Goal: Information Seeking & Learning: Learn about a topic

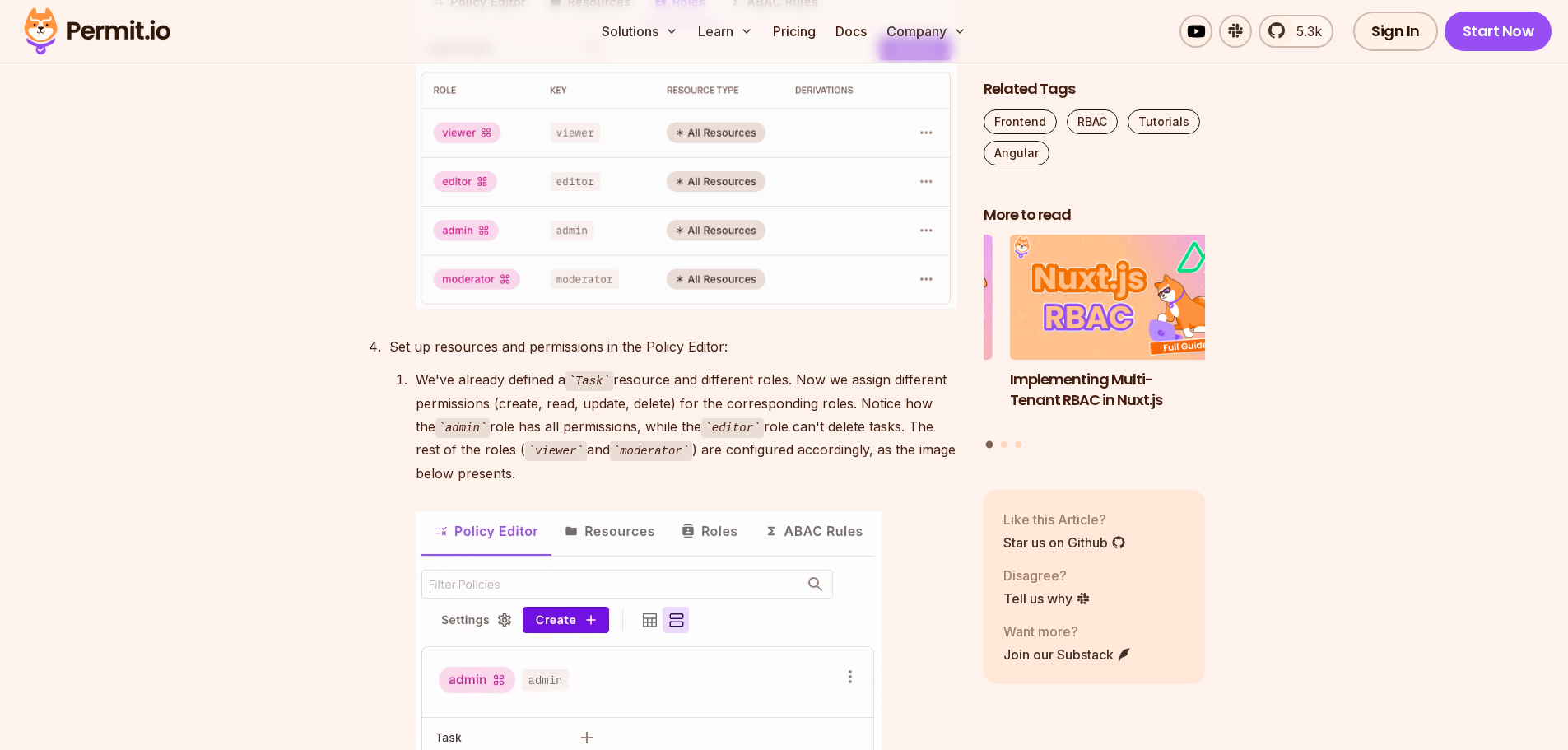
scroll to position [3456, 0]
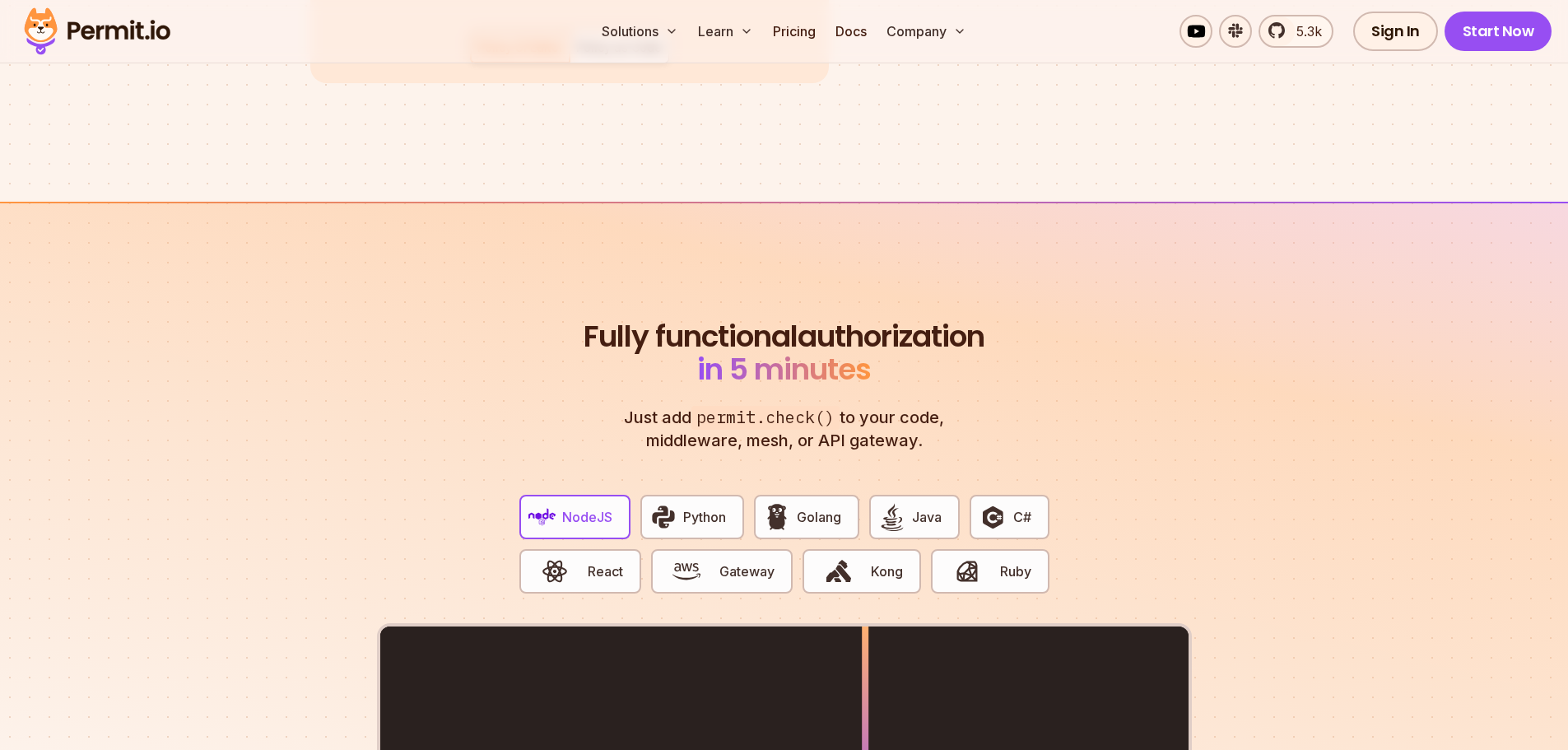
scroll to position [3040, 0]
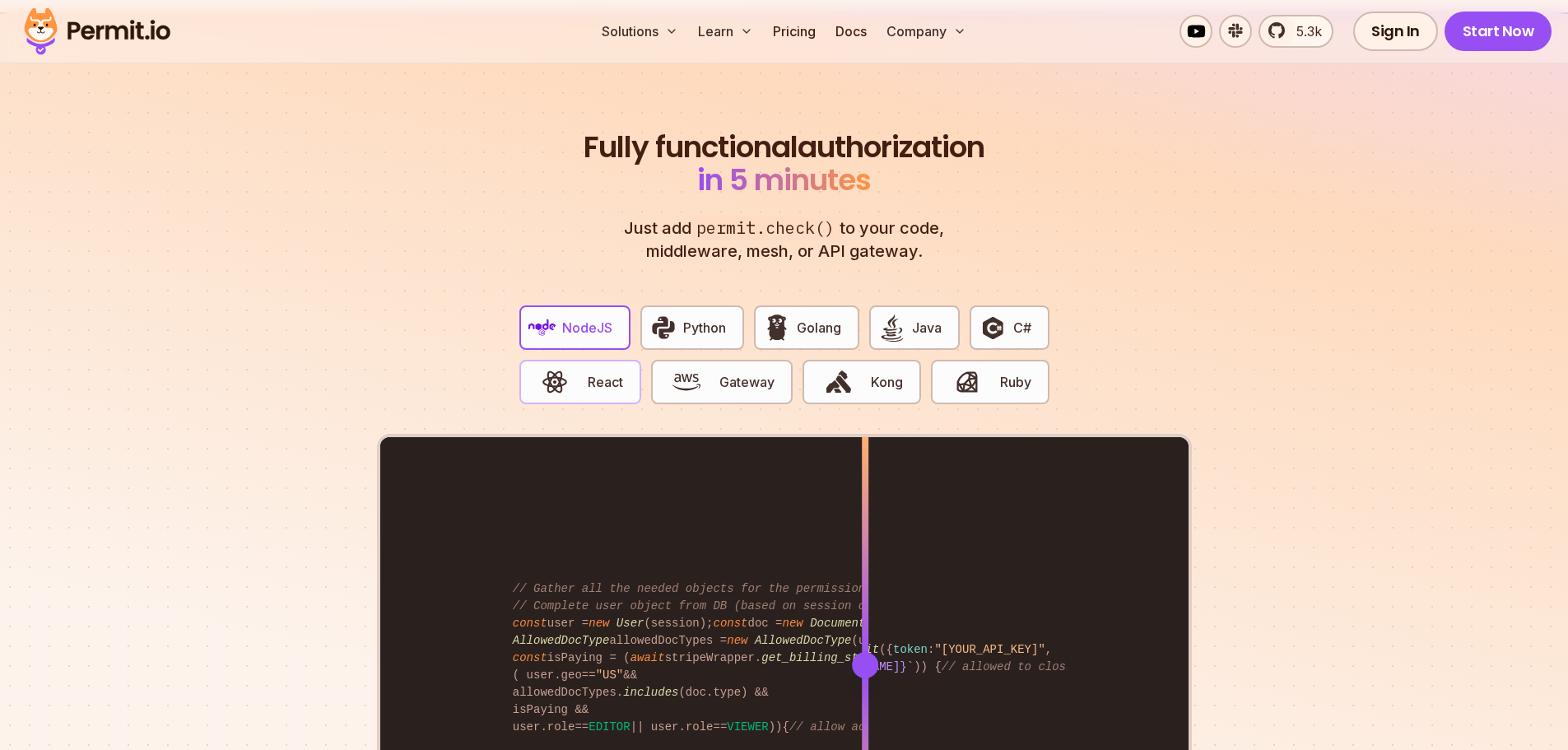
click at [587, 372] on span "React" at bounding box center [605, 381] width 35 height 20
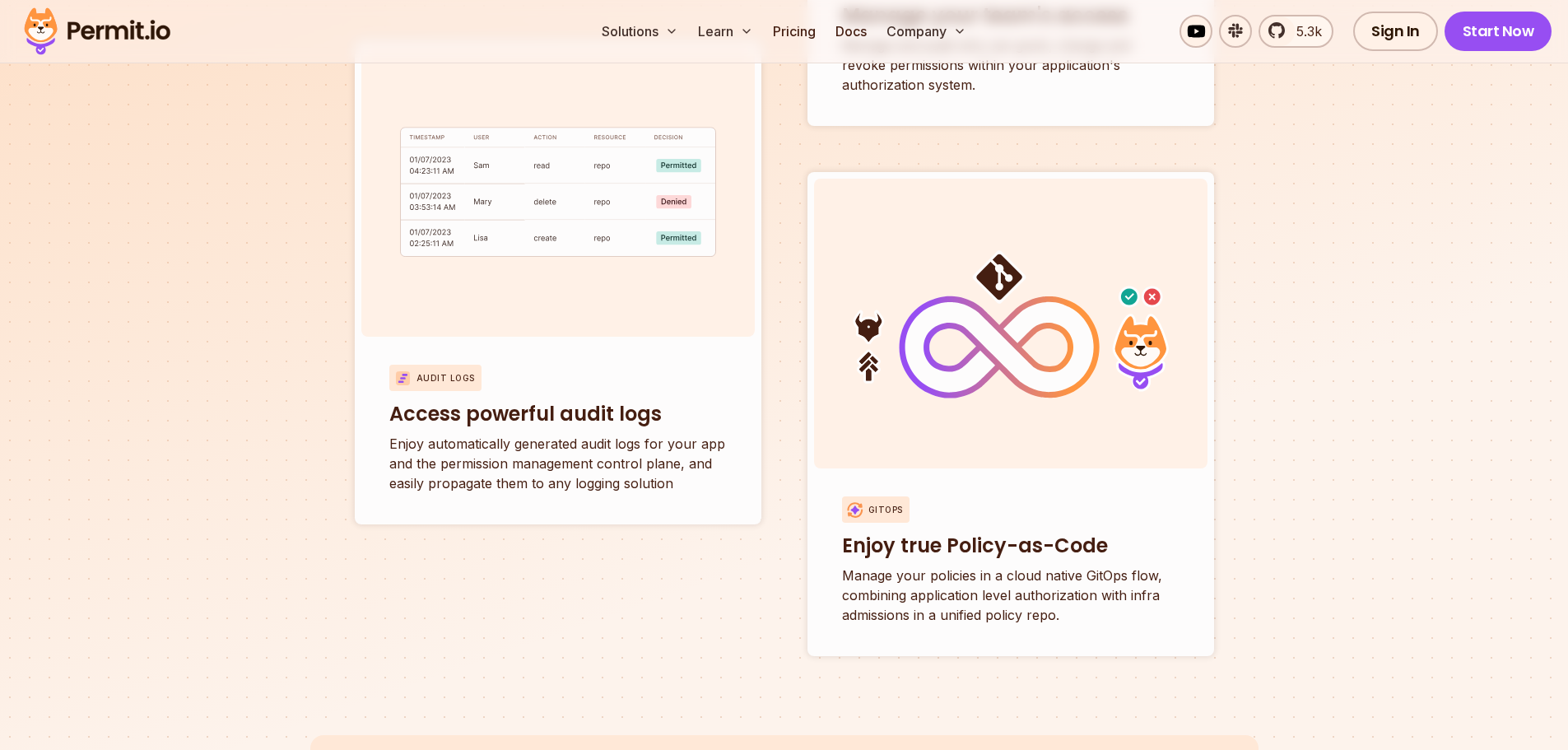
scroll to position [6497, 0]
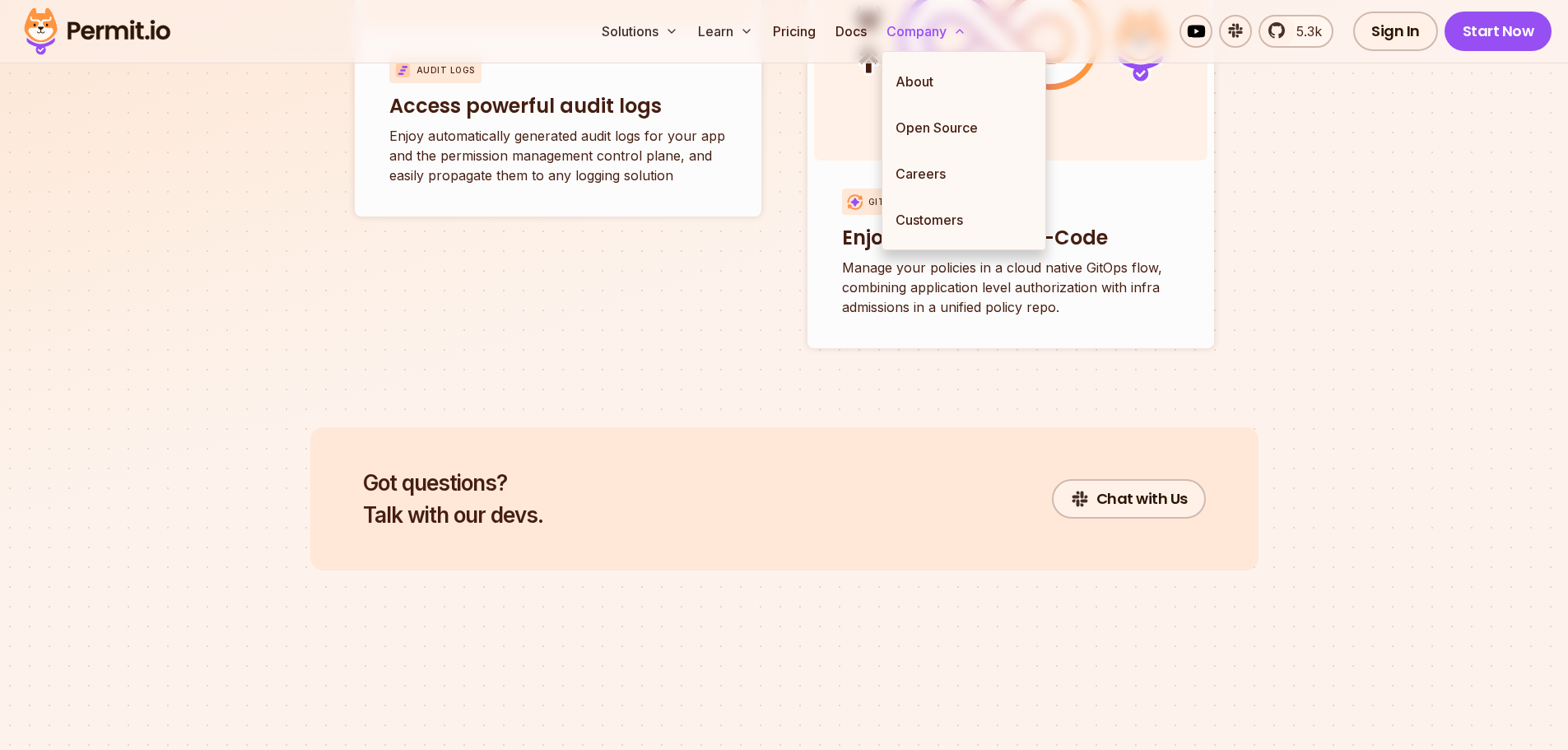
click at [901, 34] on button "Company" at bounding box center [926, 31] width 93 height 33
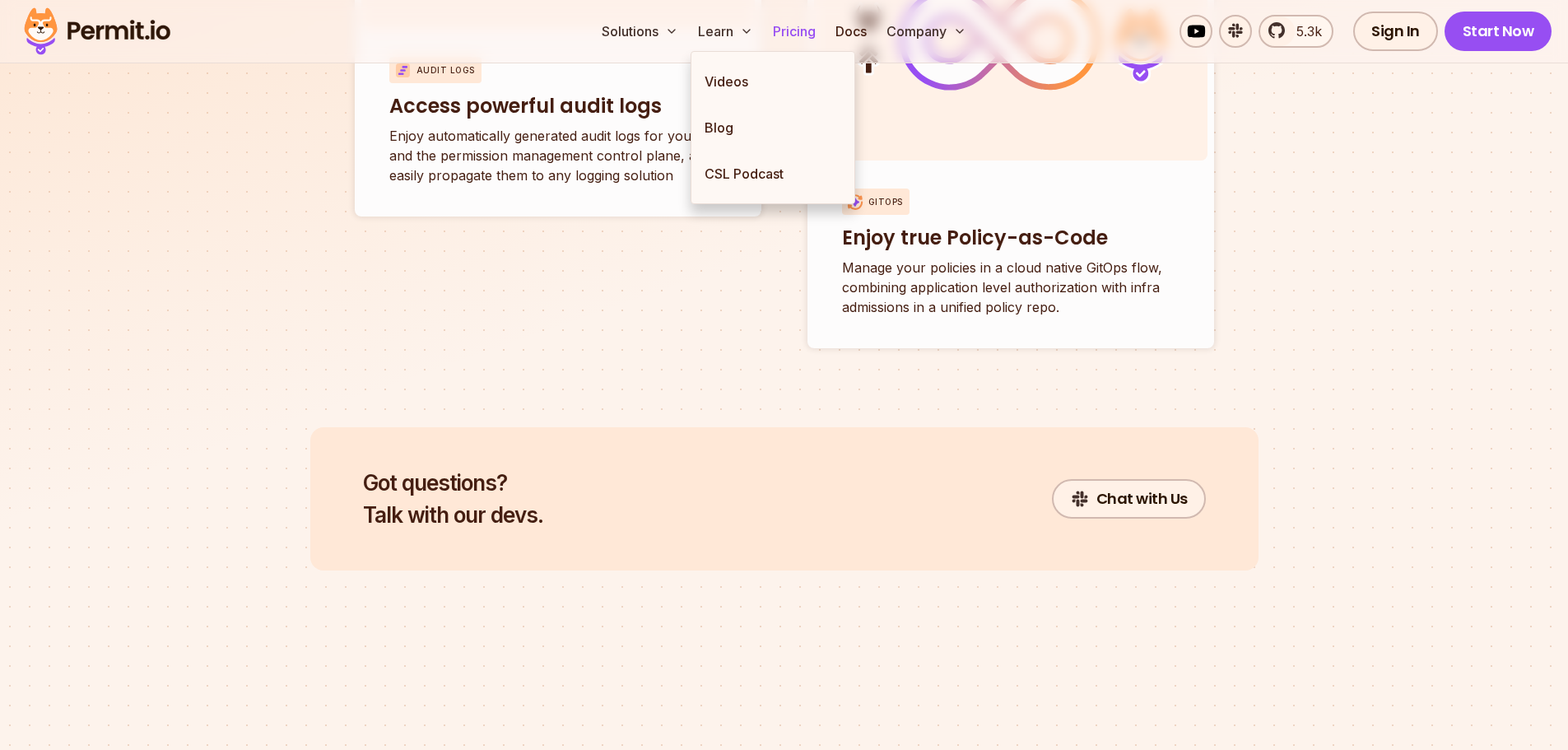
click at [790, 38] on link "Pricing" at bounding box center [794, 31] width 56 height 33
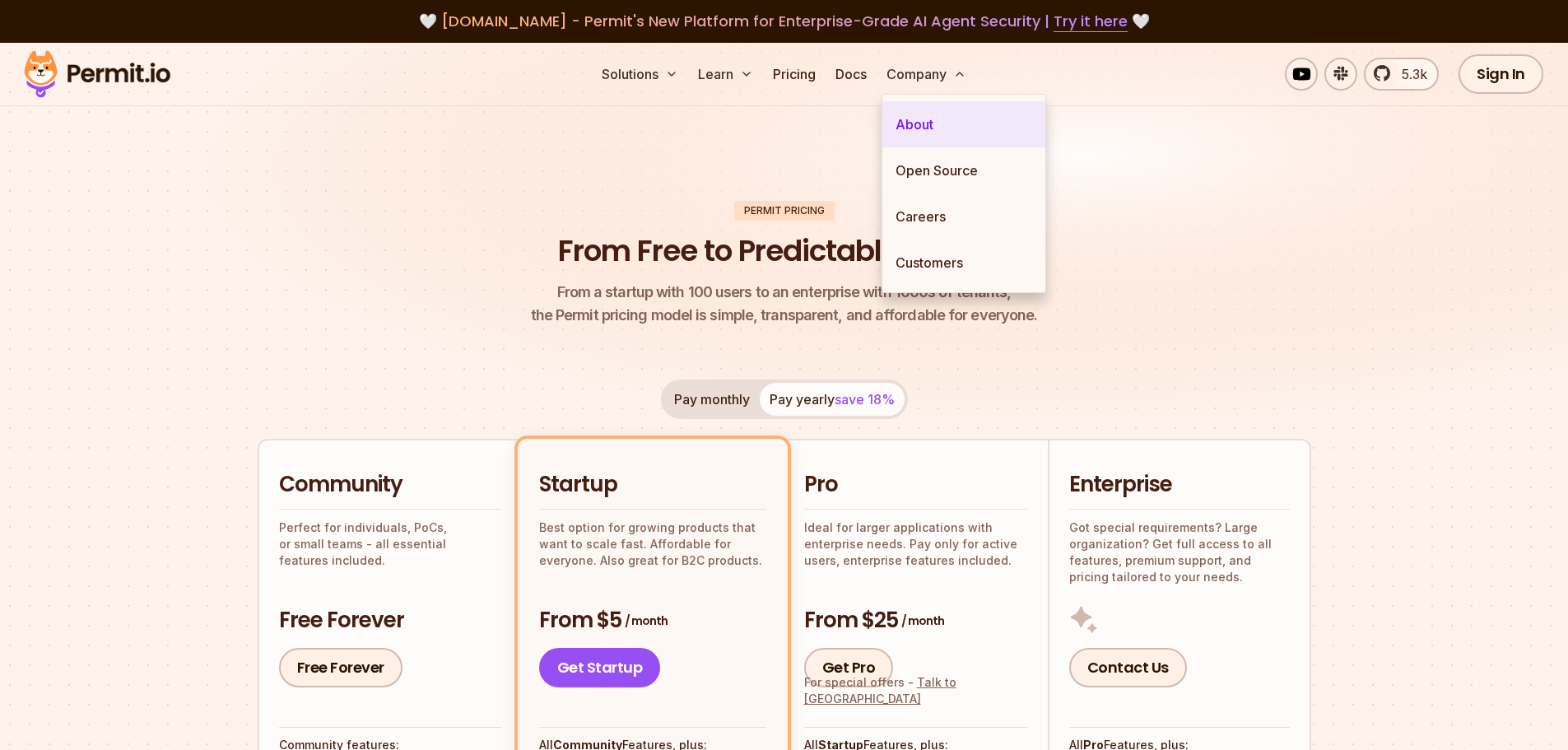
click at [942, 113] on link "About" at bounding box center [963, 125] width 163 height 46
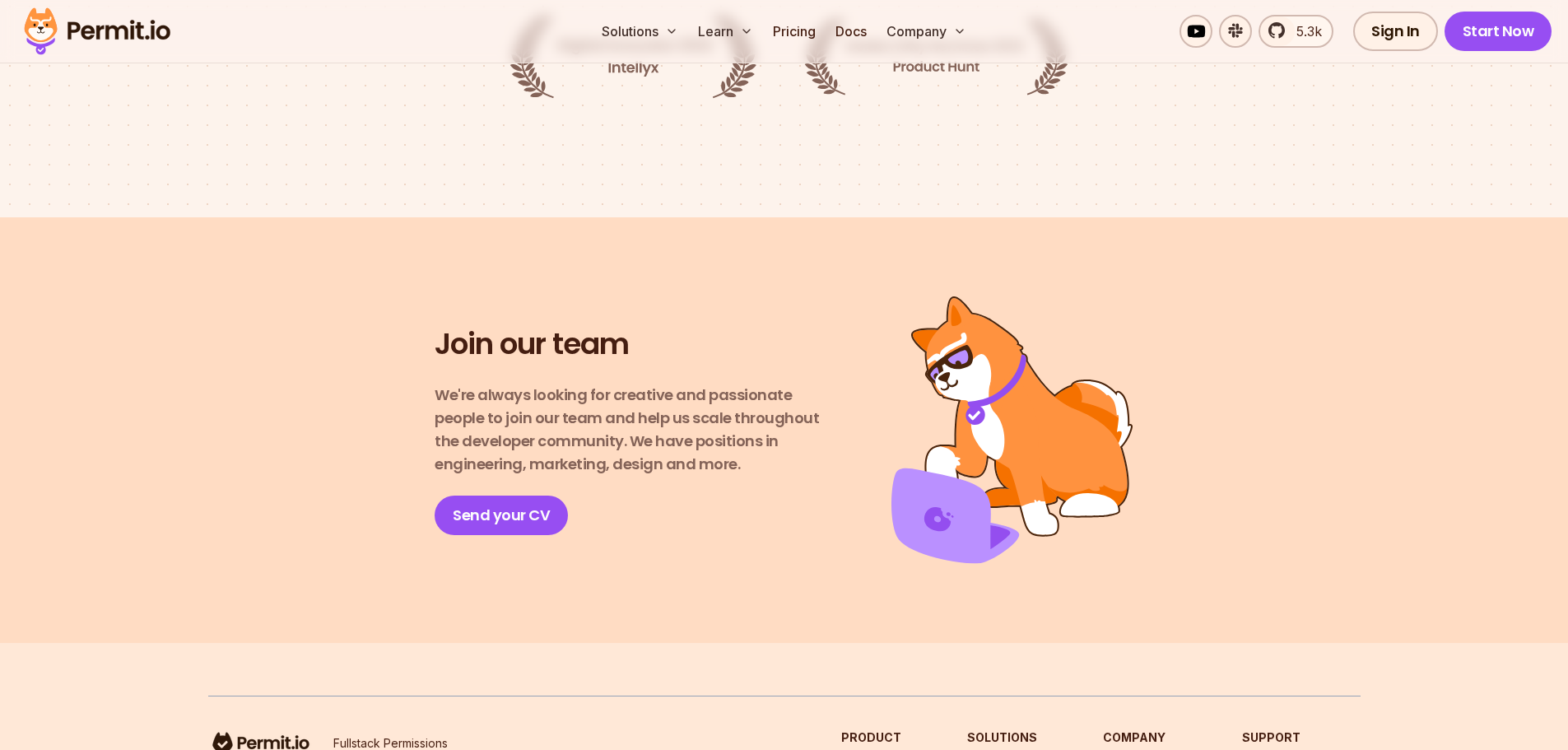
scroll to position [2939, 0]
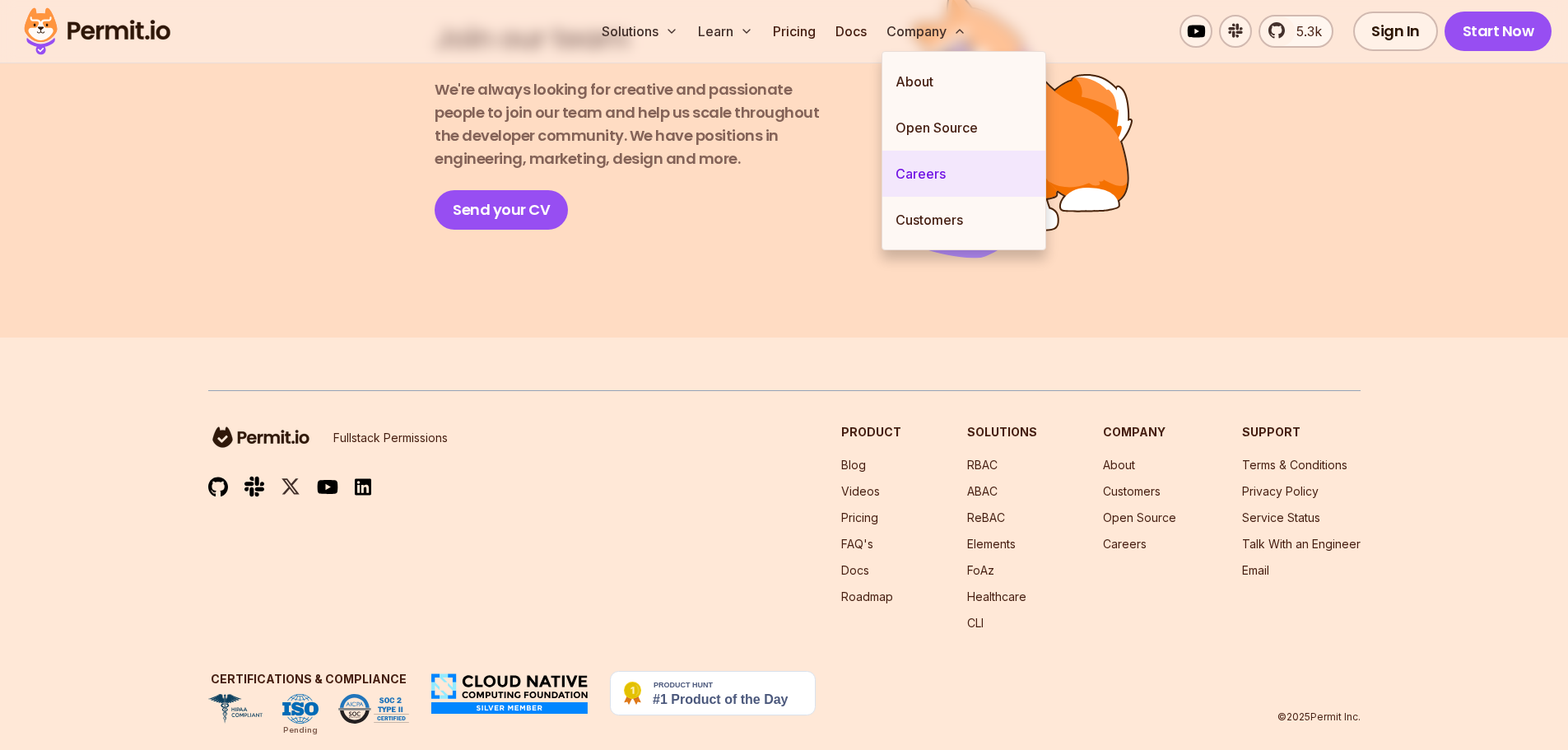
click at [924, 165] on link "Careers" at bounding box center [963, 174] width 163 height 46
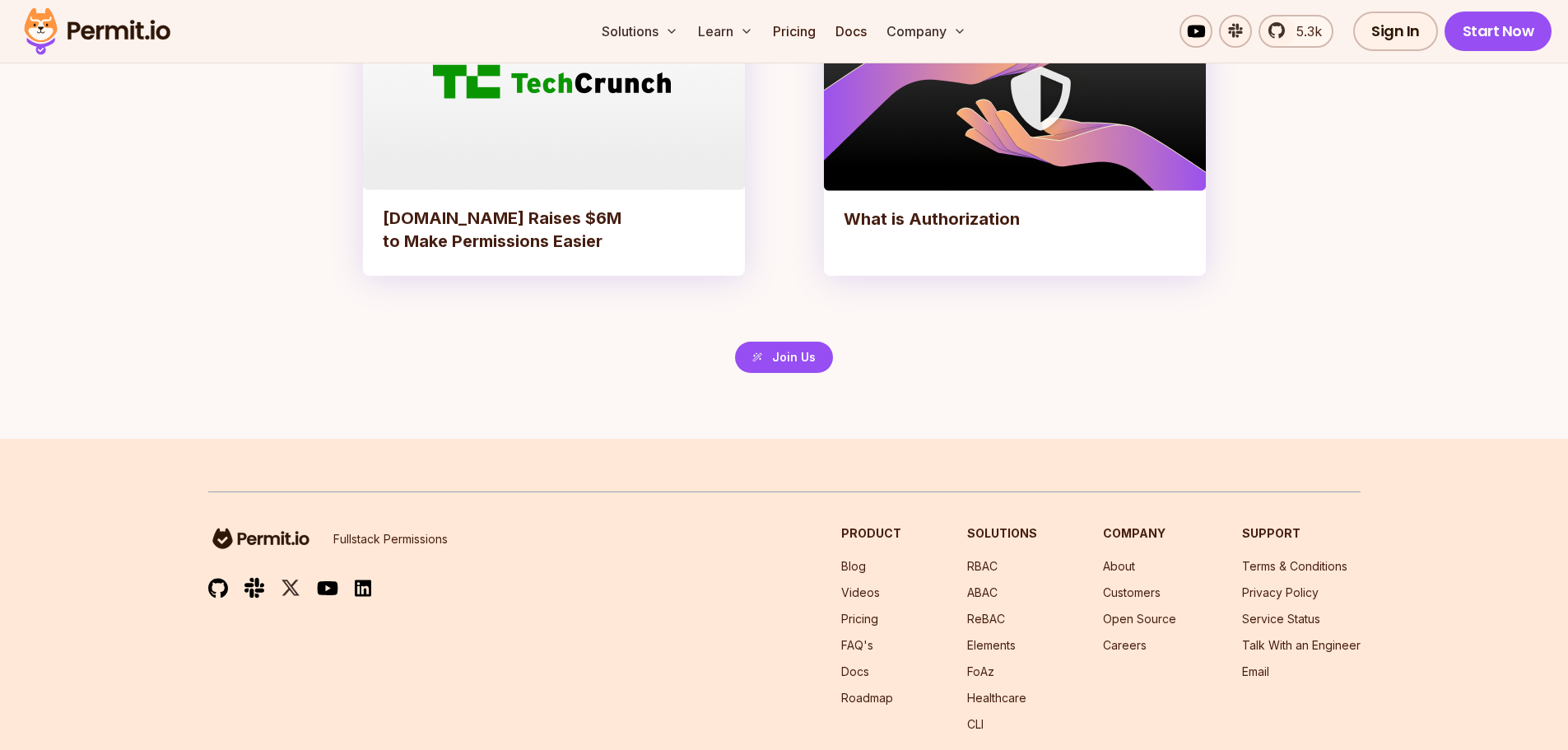
scroll to position [3847, 0]
